Goal: Find specific page/section: Find specific page/section

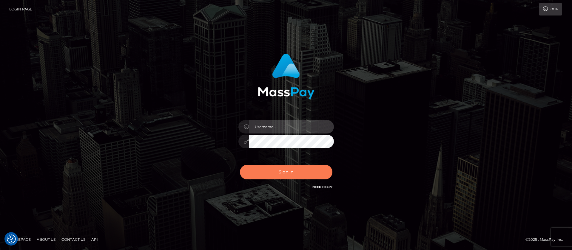
type input "balsaberisic"
click at [279, 176] on button "Sign in" at bounding box center [286, 172] width 93 height 15
type input "balsaberisic"
click at [276, 173] on button "Sign in" at bounding box center [286, 172] width 93 height 15
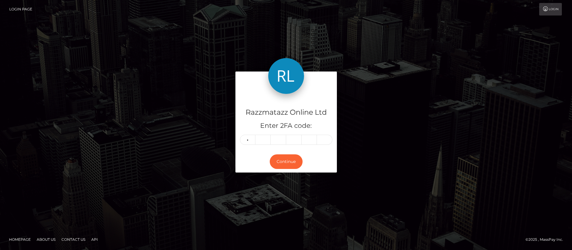
type input "2"
type input "0"
type input "7"
type input "4"
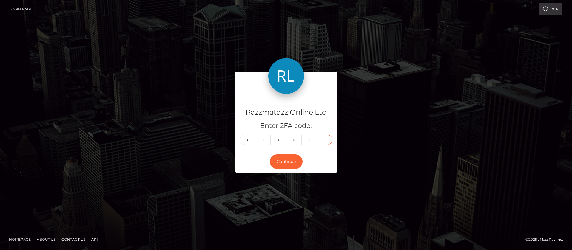
type input "6"
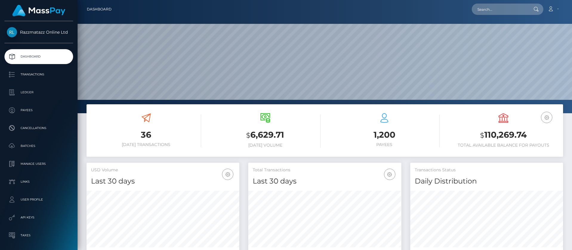
scroll to position [106, 153]
click at [489, 7] on input "text" at bounding box center [500, 9] width 56 height 11
paste input "Shelby Wright"
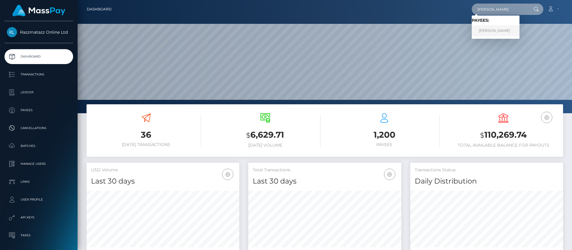
type input "Shelby Wright"
click at [503, 30] on link "Shelby Wright" at bounding box center [496, 30] width 48 height 11
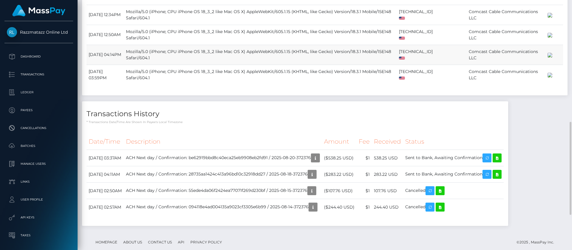
scroll to position [418, 0]
